Goal: Information Seeking & Learning: Learn about a topic

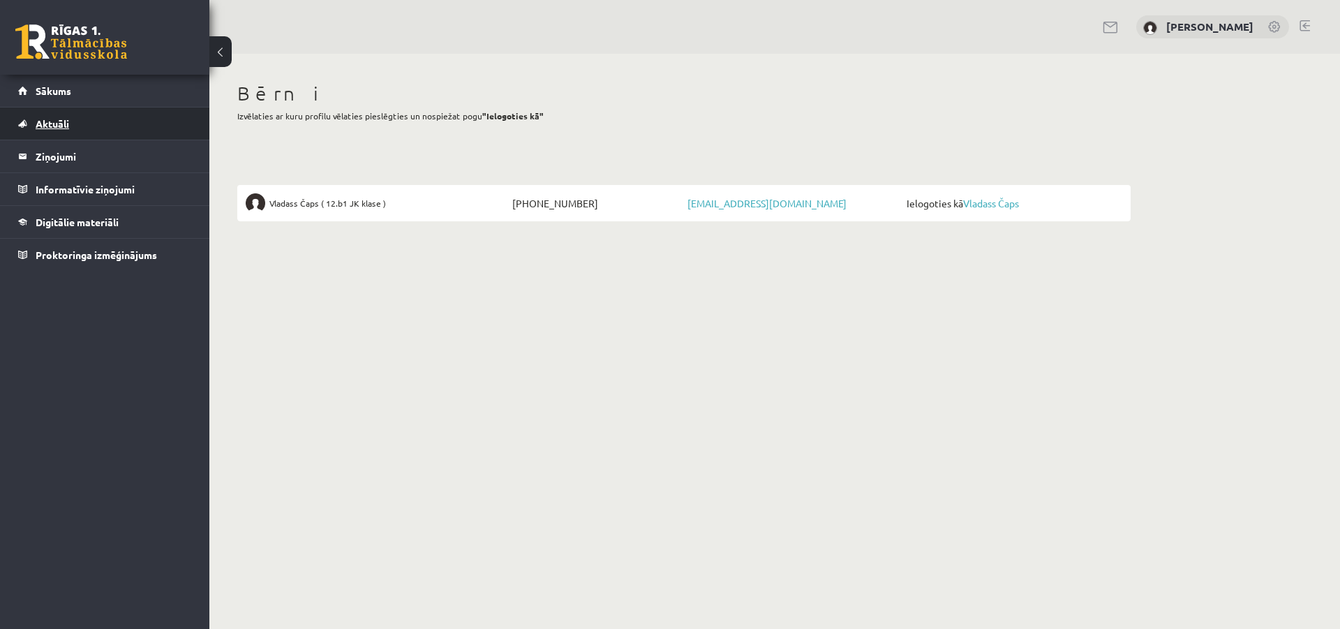
click at [60, 126] on span "Aktuāli" at bounding box center [52, 123] width 33 height 13
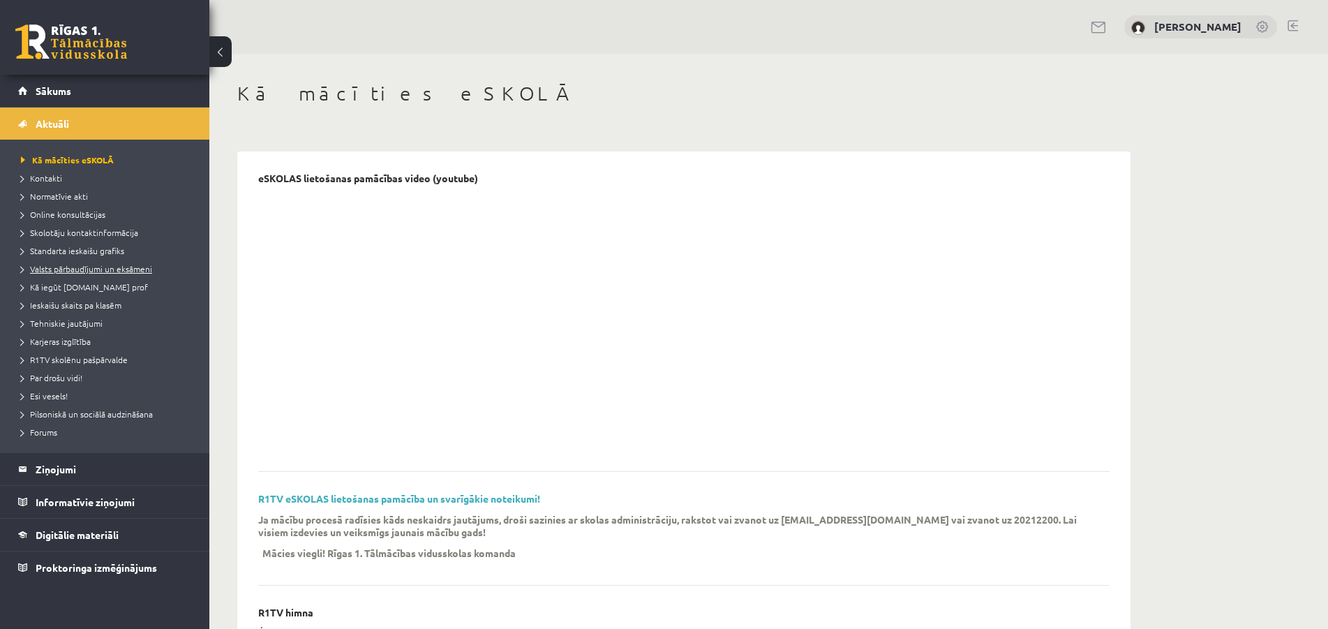
click at [105, 273] on span "Valsts pārbaudījumi un eksāmeni" at bounding box center [86, 268] width 131 height 11
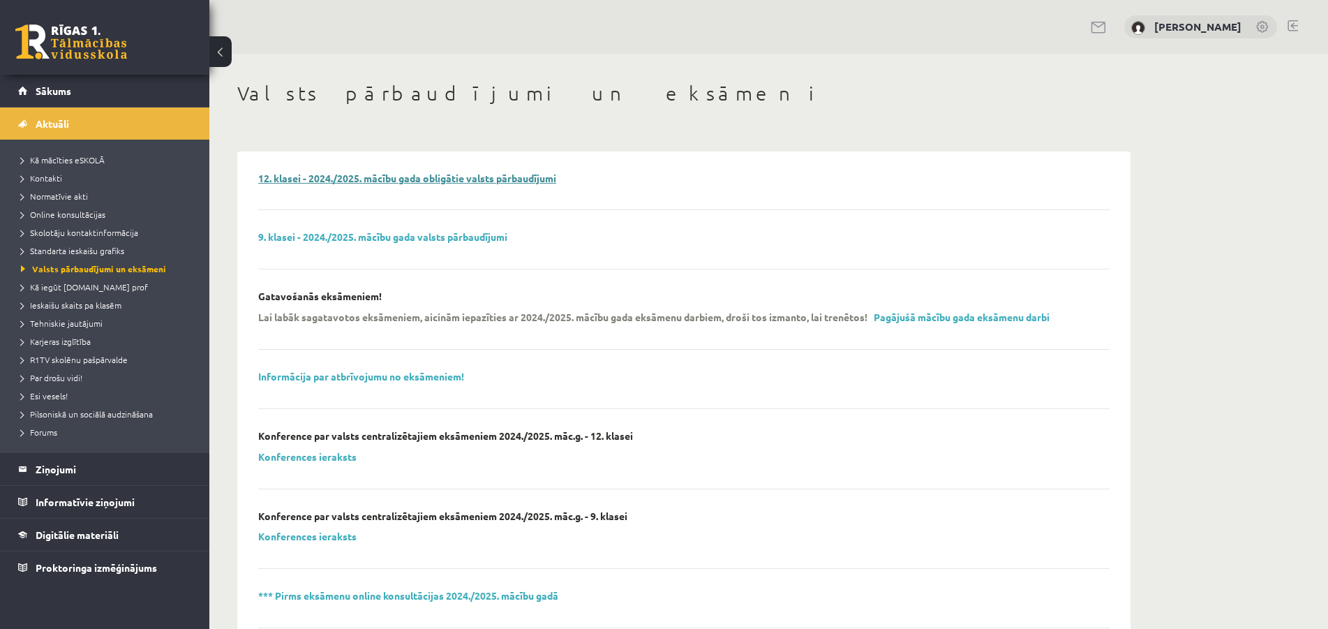
click at [507, 177] on link "12. klasei - 2024./2025. mācību gada obligātie valsts pārbaudījumi" at bounding box center [407, 178] width 298 height 13
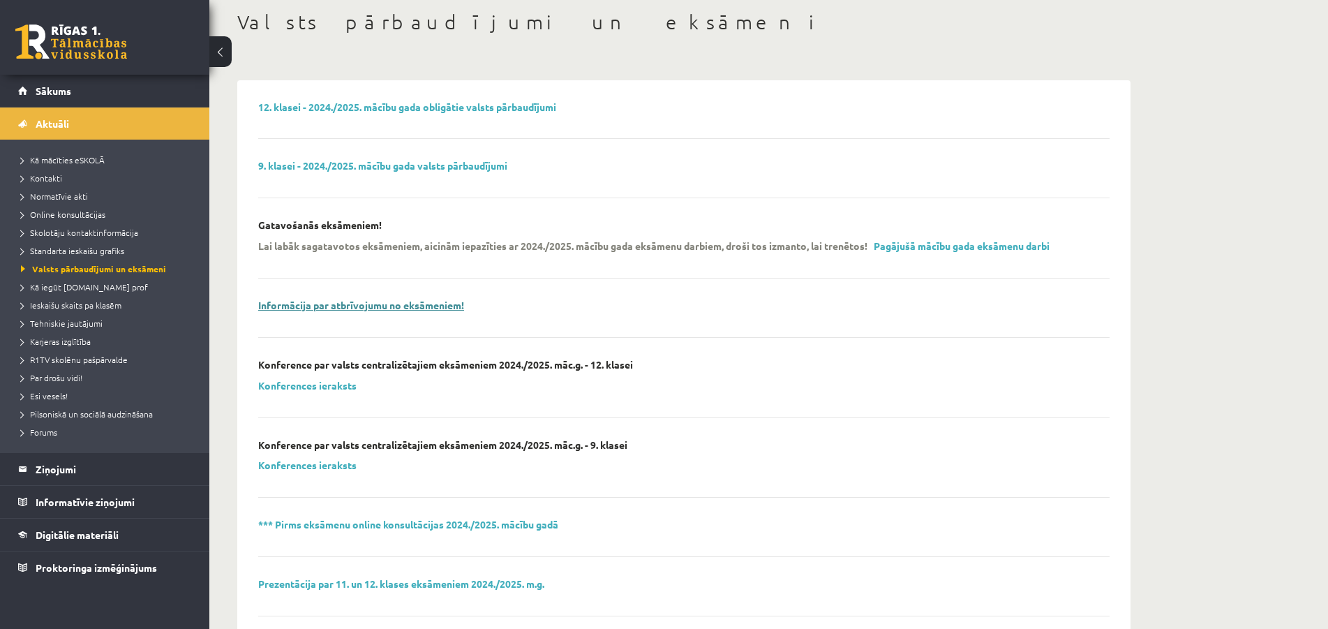
click at [412, 303] on link "Informācija par atbrīvojumu no eksāmeniem!" at bounding box center [361, 305] width 206 height 13
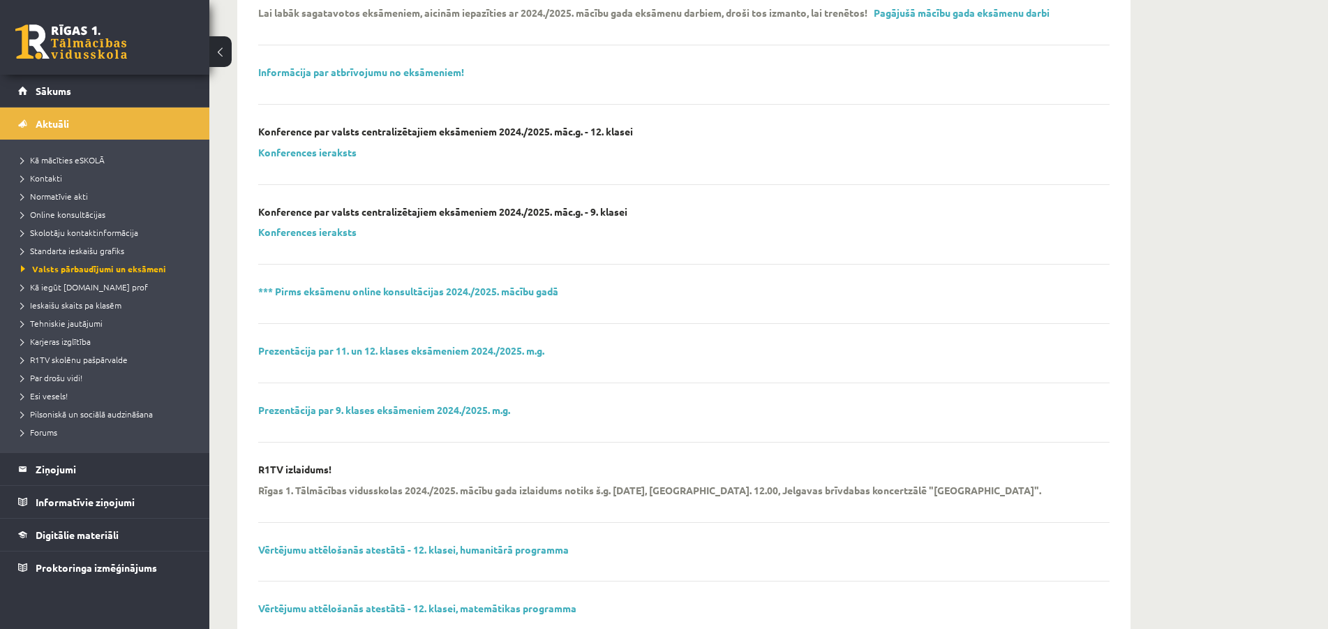
scroll to position [407, 0]
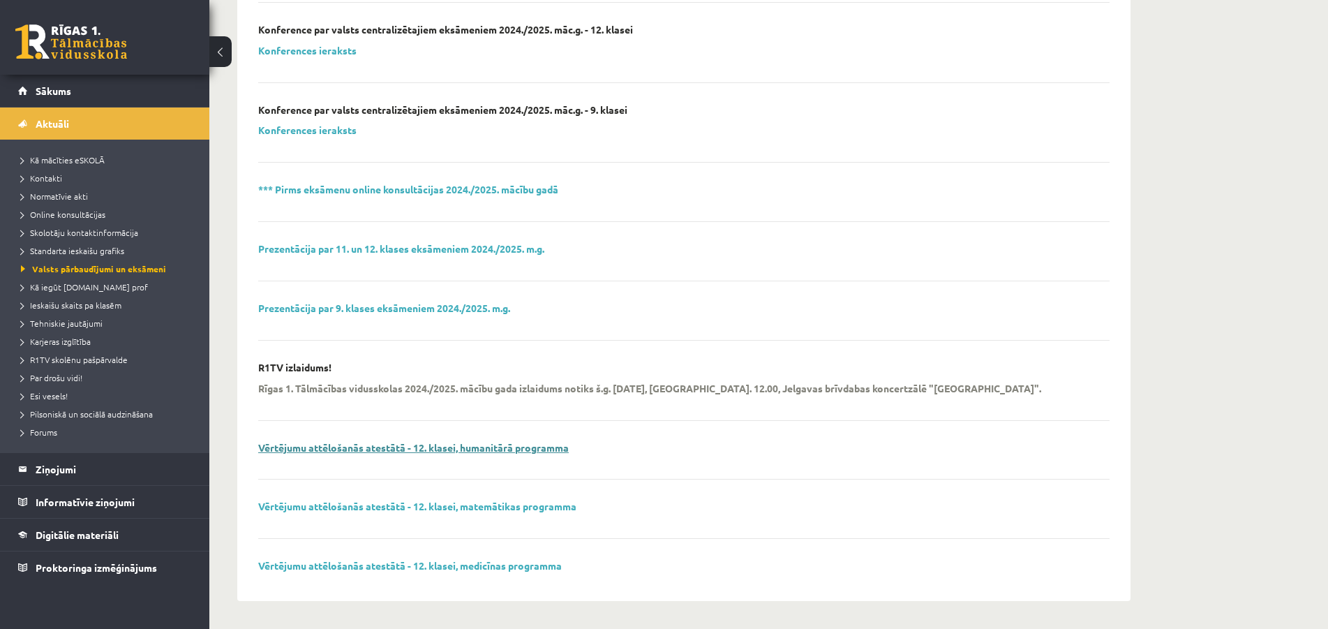
click at [488, 447] on link "Vērtējumu attēlošanās atestātā - 12. klasei, humanitārā programma" at bounding box center [413, 447] width 310 height 13
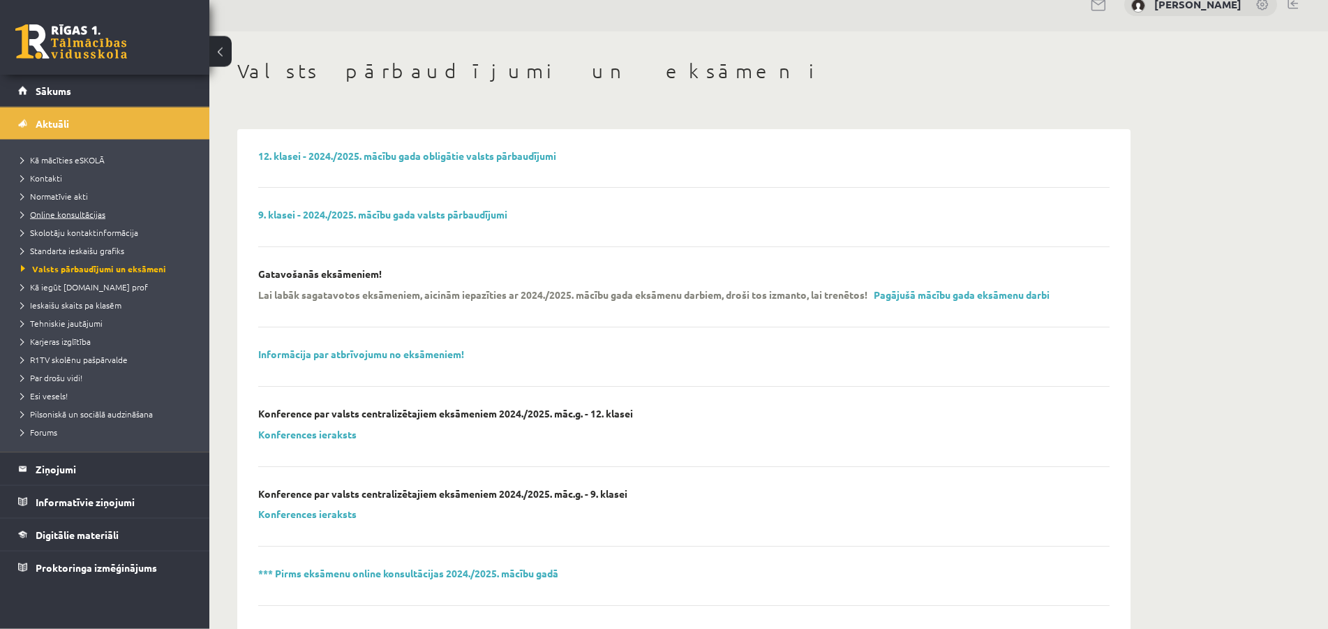
scroll to position [0, 0]
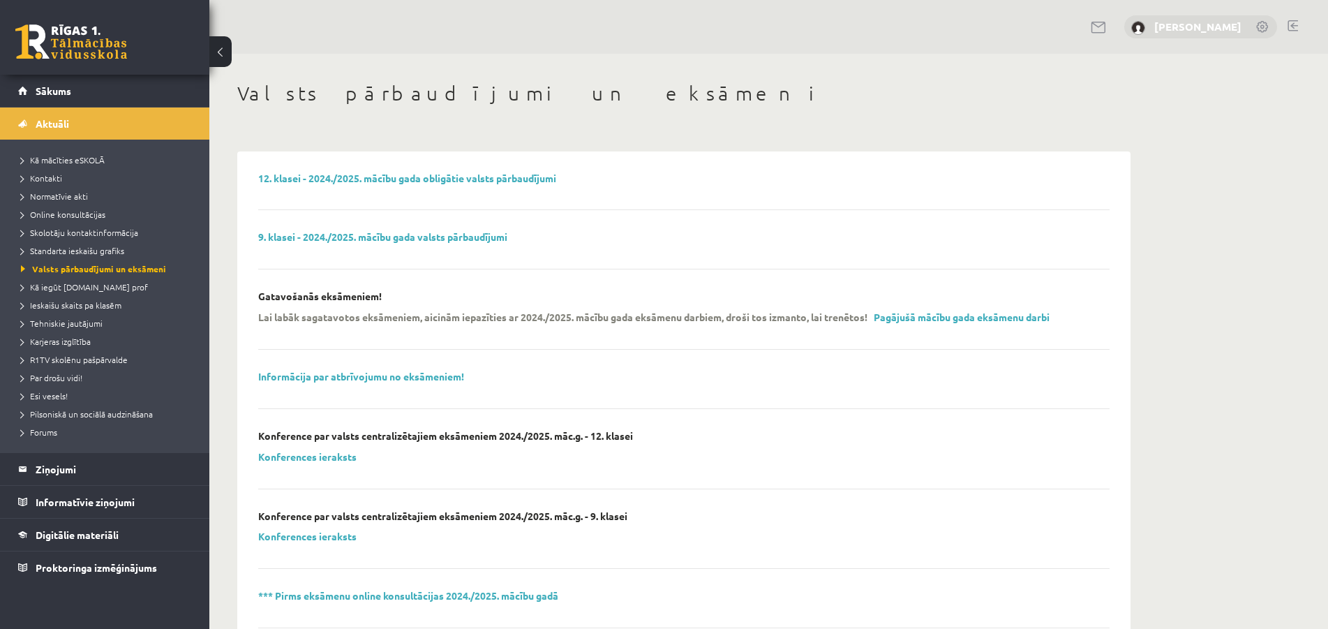
click at [1206, 24] on link "Jūlija Čapa" at bounding box center [1197, 27] width 87 height 14
click at [47, 93] on span "Sākums" at bounding box center [54, 90] width 36 height 13
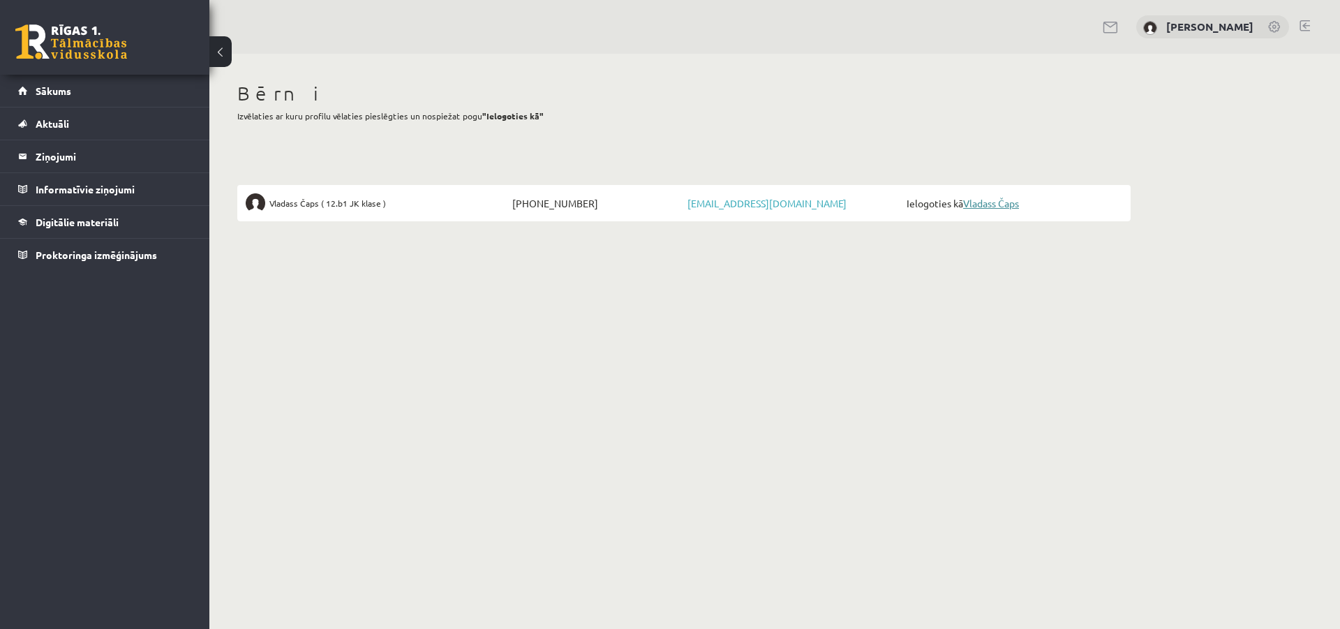
click at [992, 201] on link "Vladass Čaps" at bounding box center [991, 203] width 56 height 13
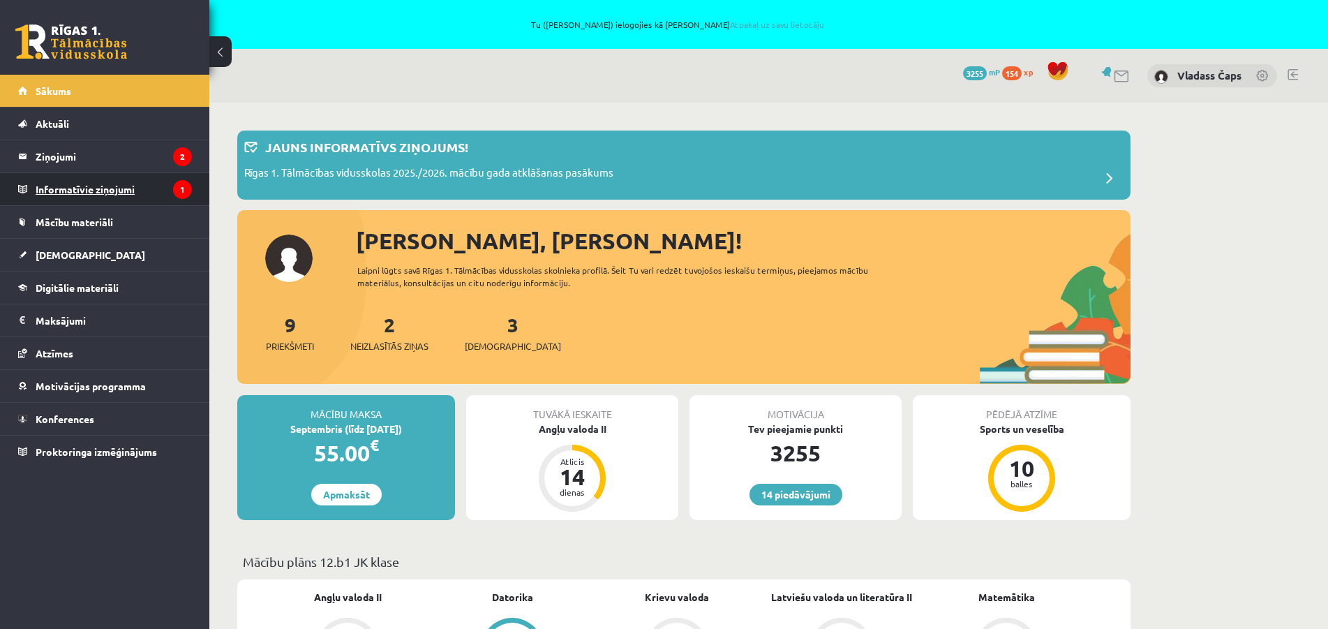
click at [61, 186] on legend "Informatīvie ziņojumi 1" at bounding box center [114, 189] width 156 height 32
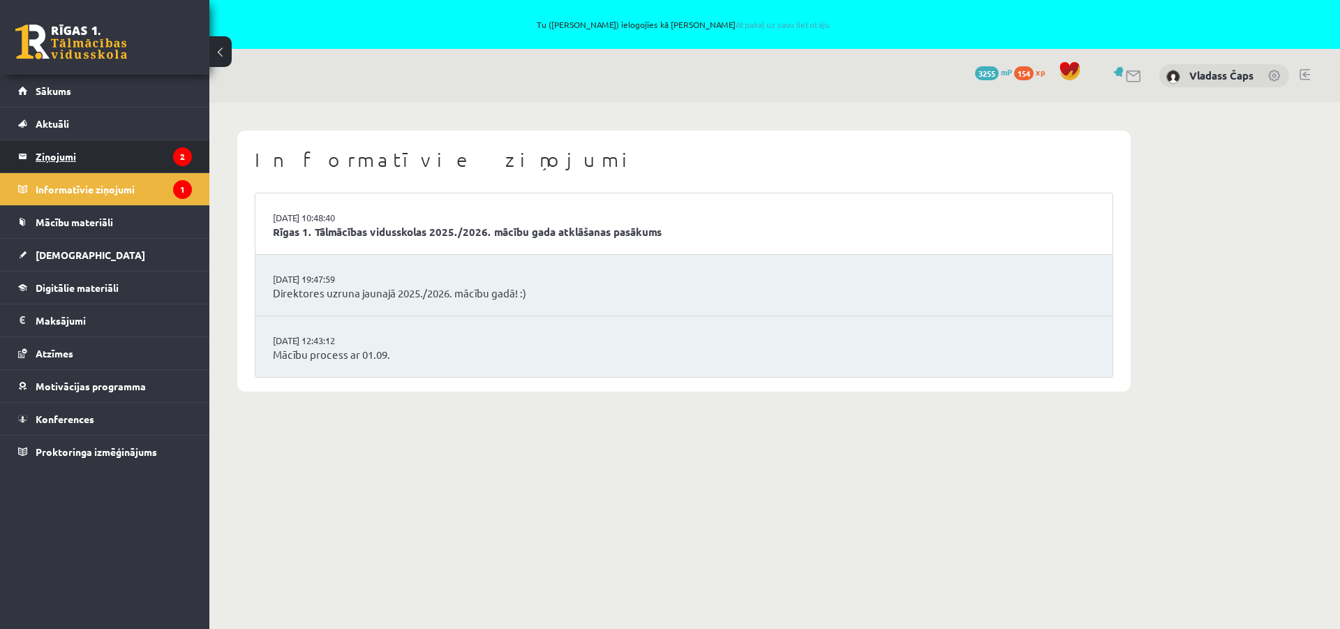
click at [47, 158] on legend "Ziņojumi 2" at bounding box center [114, 156] width 156 height 32
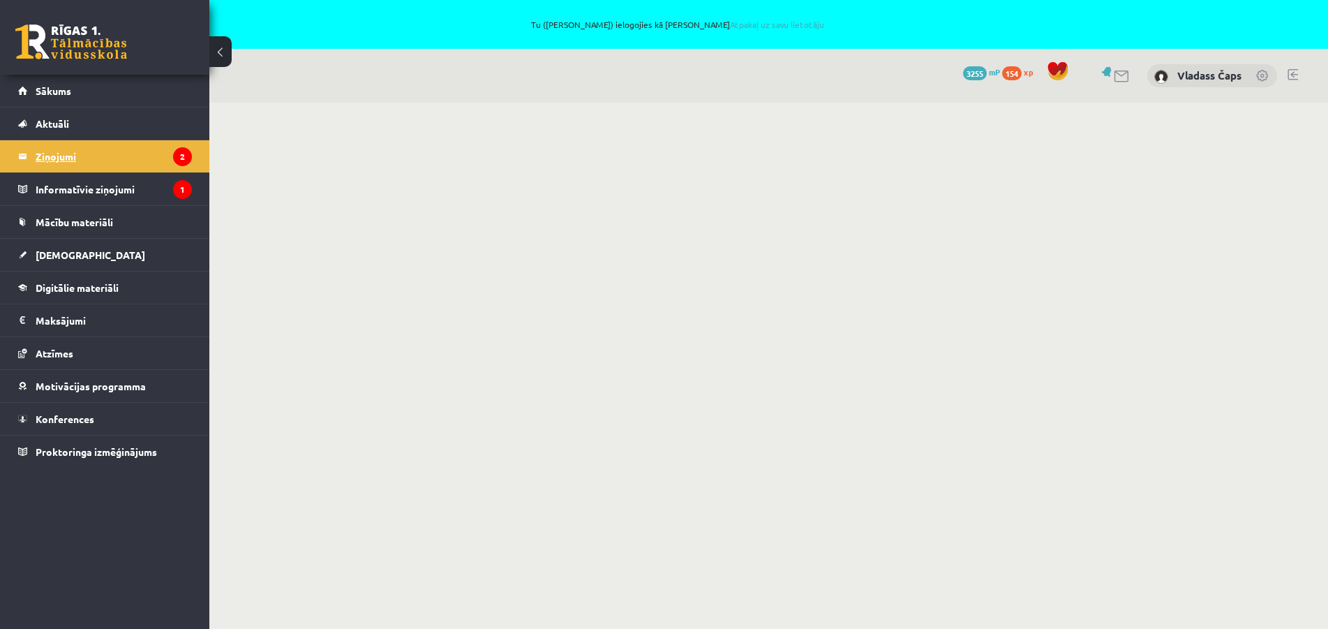
click at [47, 158] on legend "Ziņojumi 2" at bounding box center [114, 156] width 156 height 32
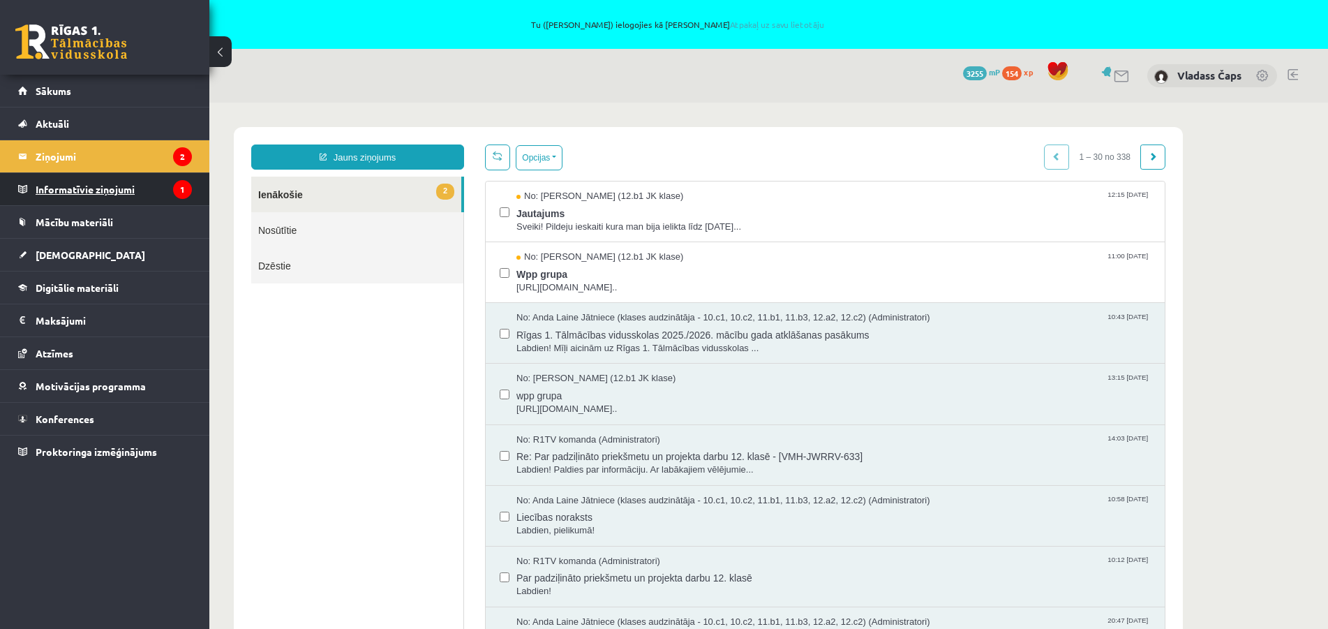
click at [82, 192] on legend "Informatīvie ziņojumi 1" at bounding box center [114, 189] width 156 height 32
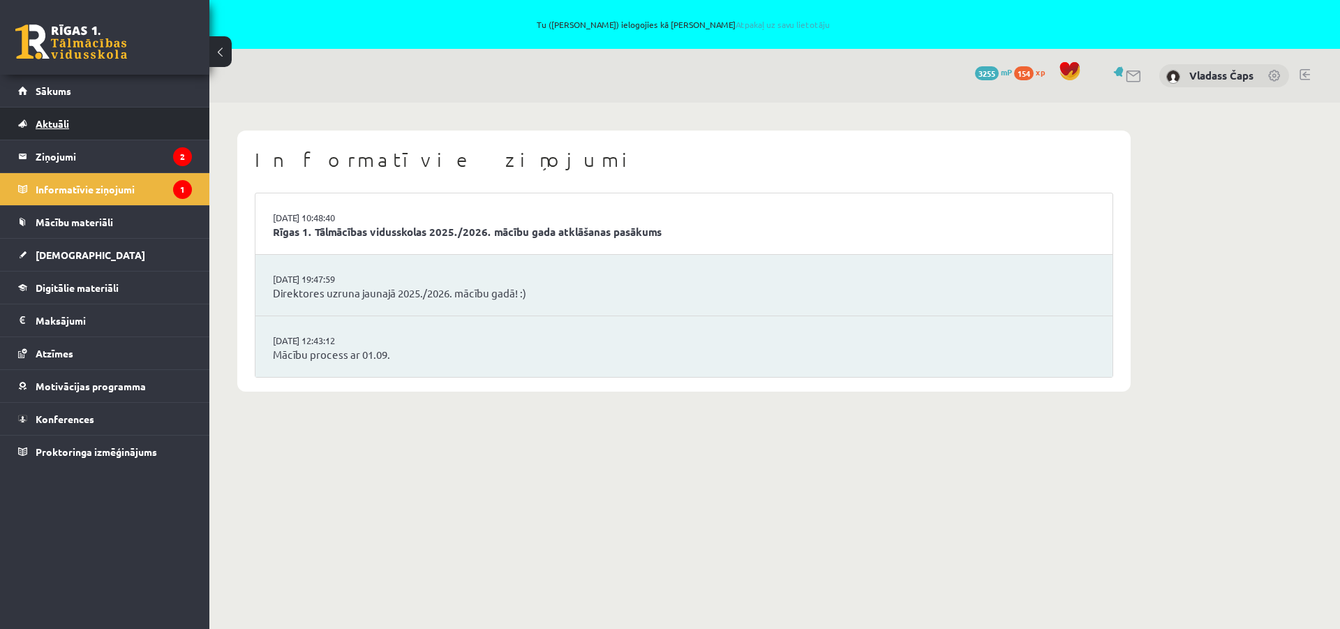
click at [47, 123] on span "Aktuāli" at bounding box center [52, 123] width 33 height 13
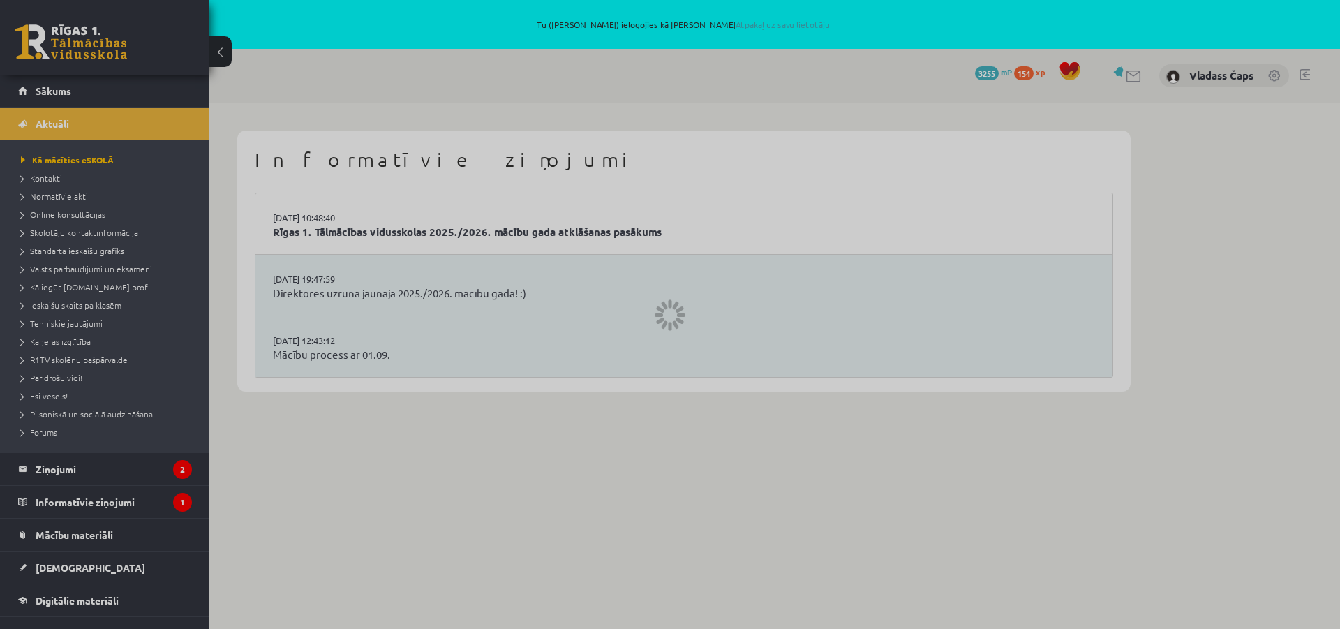
click at [86, 273] on div at bounding box center [670, 314] width 1340 height 629
click at [81, 272] on div at bounding box center [670, 314] width 1340 height 629
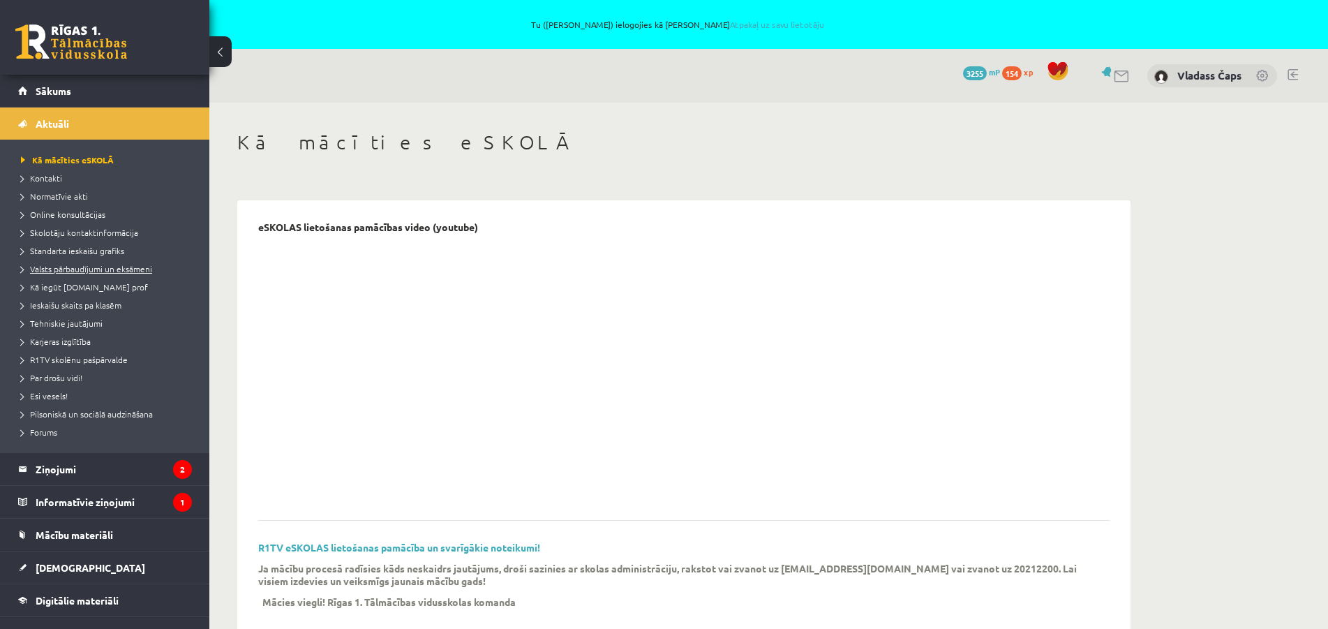
click at [112, 266] on span "Valsts pārbaudījumi un eksāmeni" at bounding box center [86, 268] width 131 height 11
click at [91, 269] on span "Valsts pārbaudījumi un eksāmeni" at bounding box center [93, 268] width 145 height 11
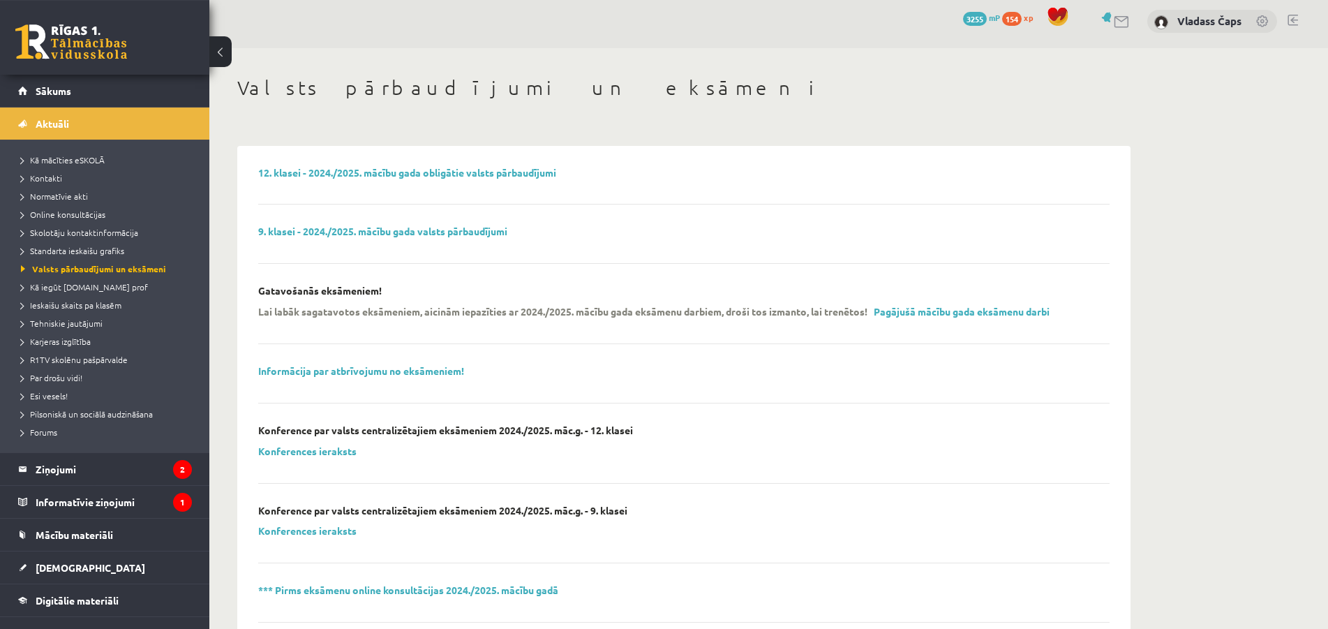
scroll to position [29, 0]
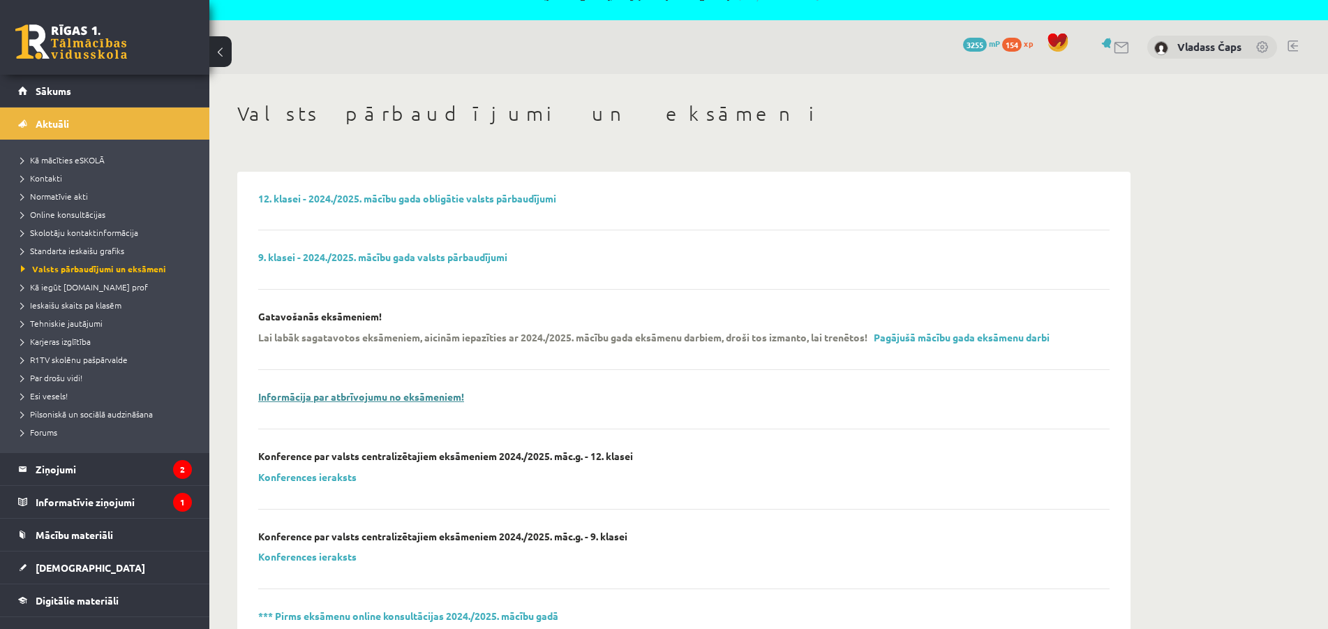
click at [352, 402] on link "Informācija par atbrīvojumu no eksāmeniem!" at bounding box center [361, 396] width 206 height 13
